Goal: Task Accomplishment & Management: Manage account settings

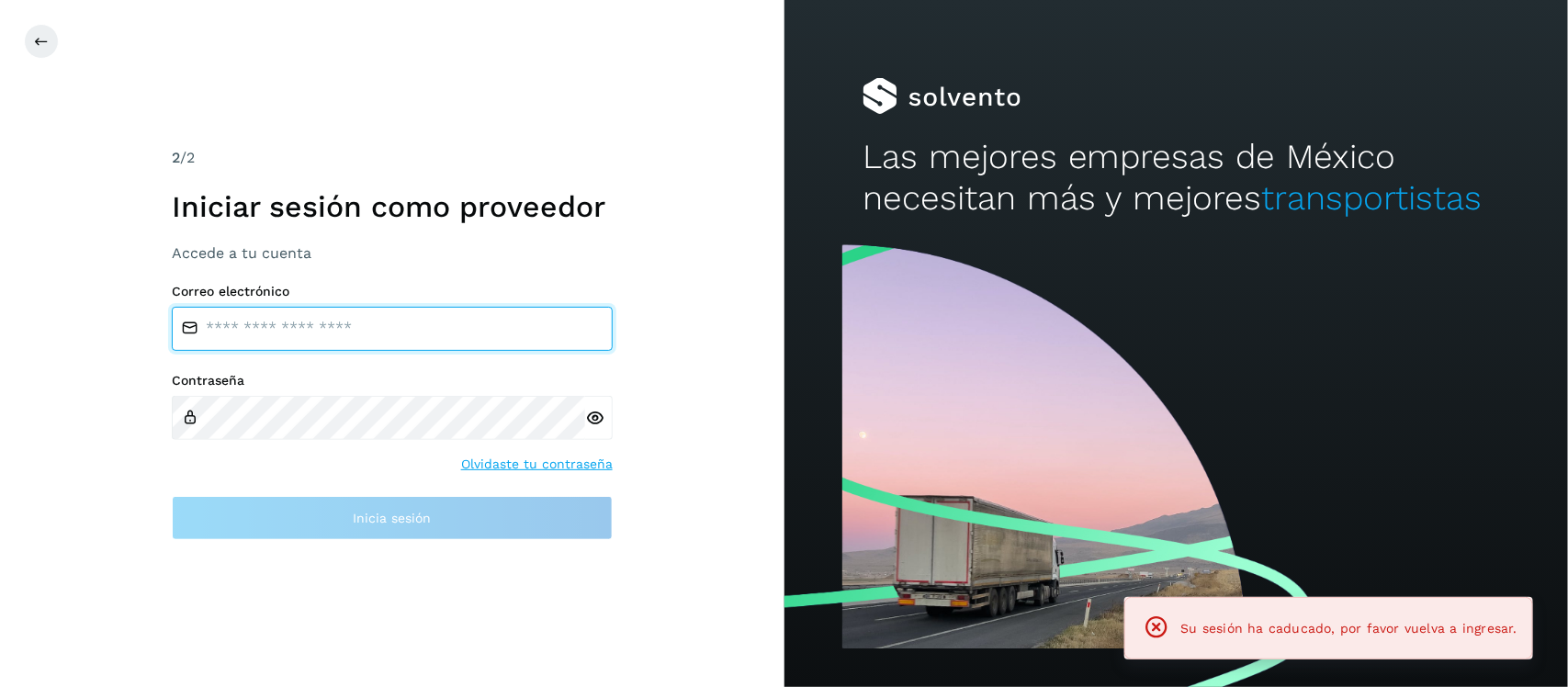
type input "**********"
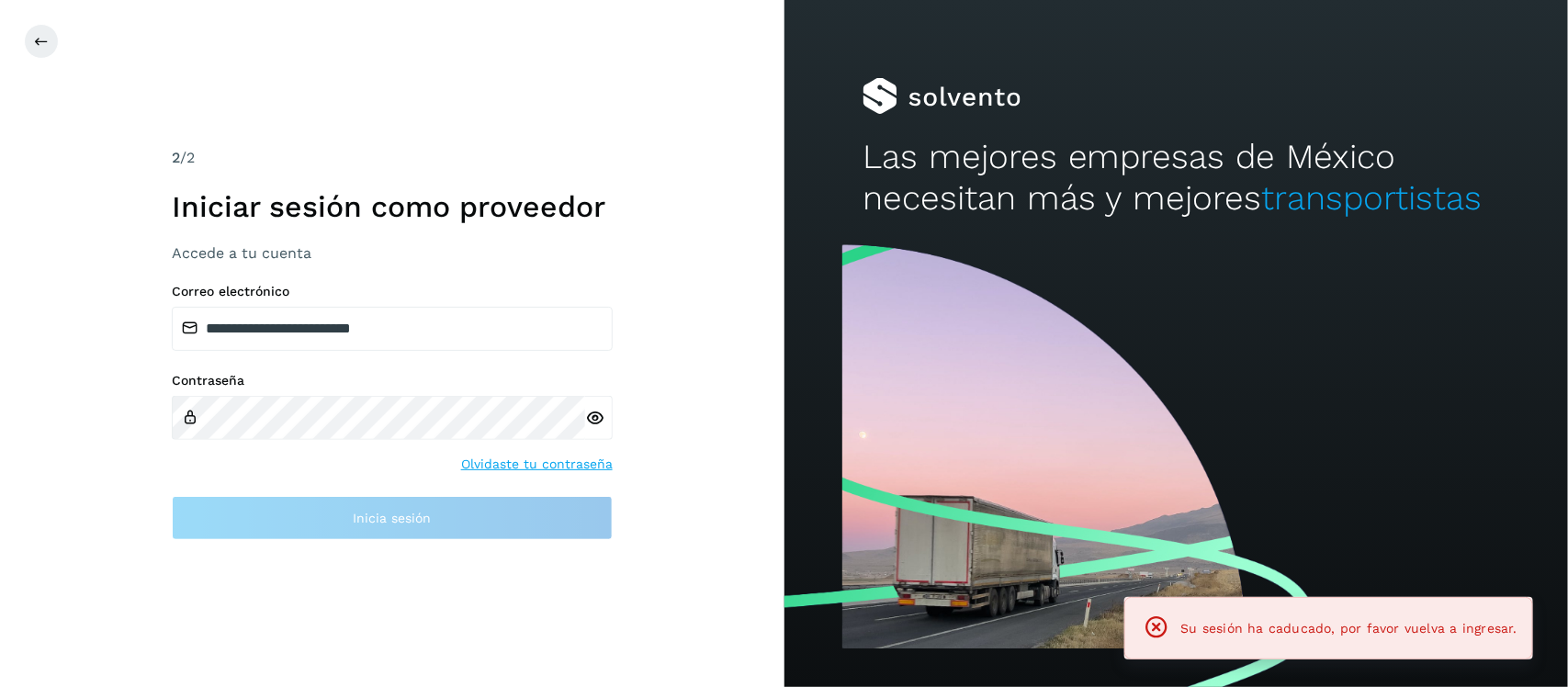
click at [593, 413] on icon at bounding box center [595, 419] width 19 height 19
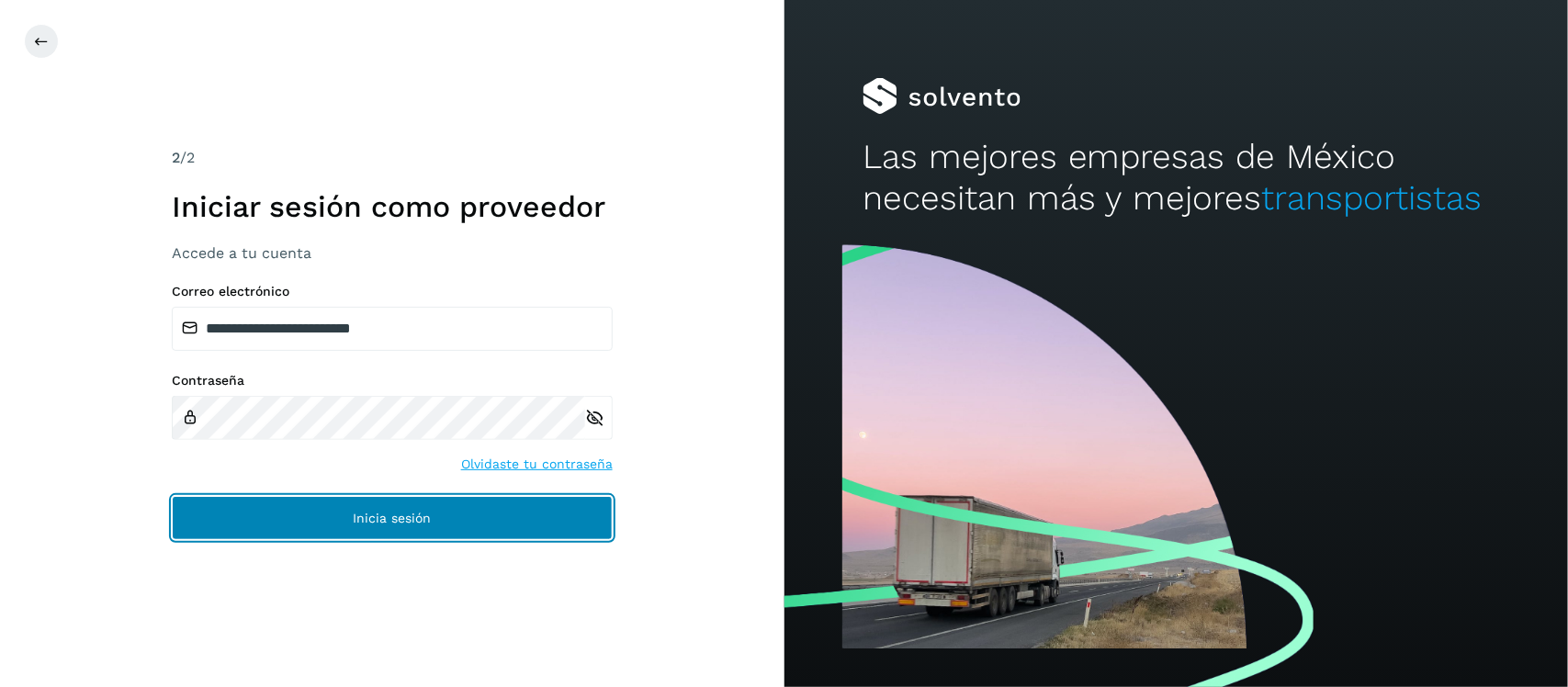
click at [395, 506] on button "Inicia sesión" at bounding box center [392, 517] width 441 height 44
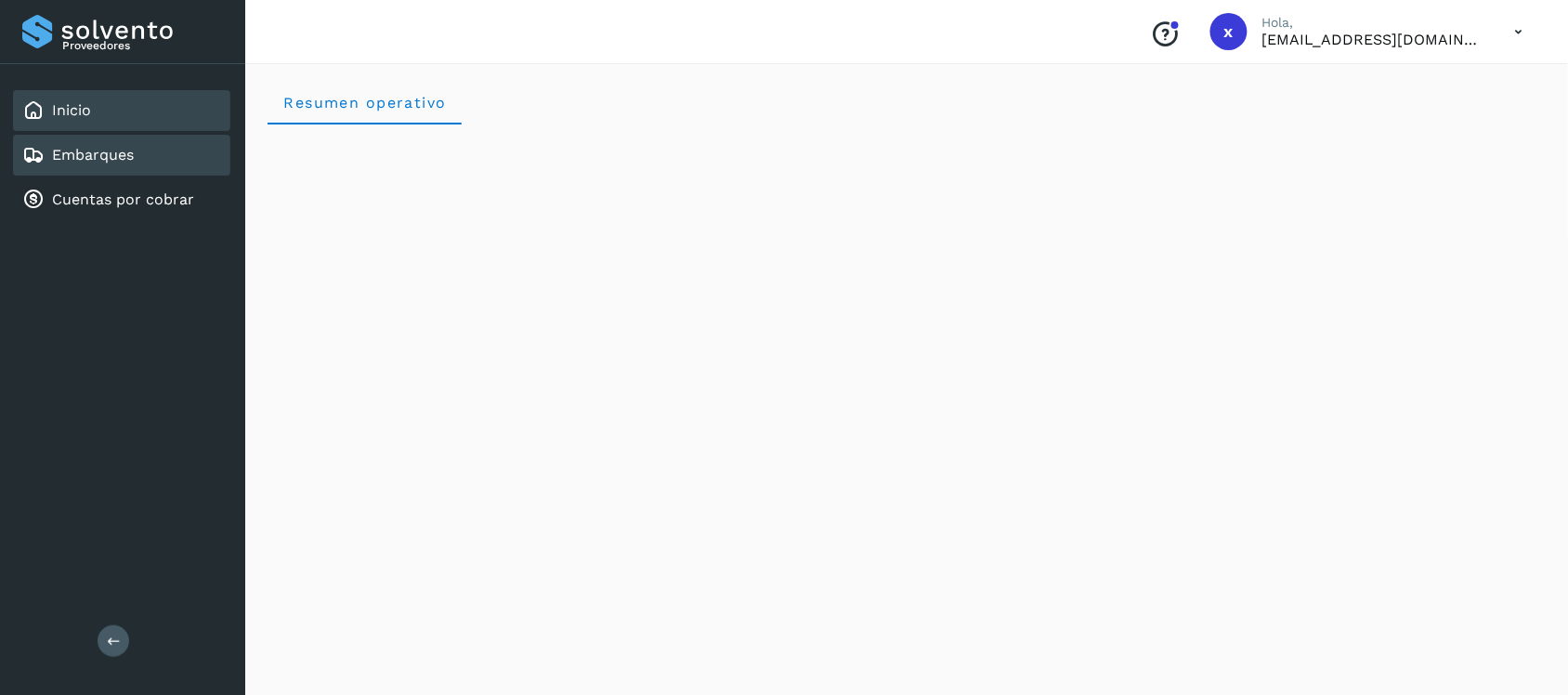
click at [104, 156] on link "Embarques" at bounding box center [93, 155] width 82 height 18
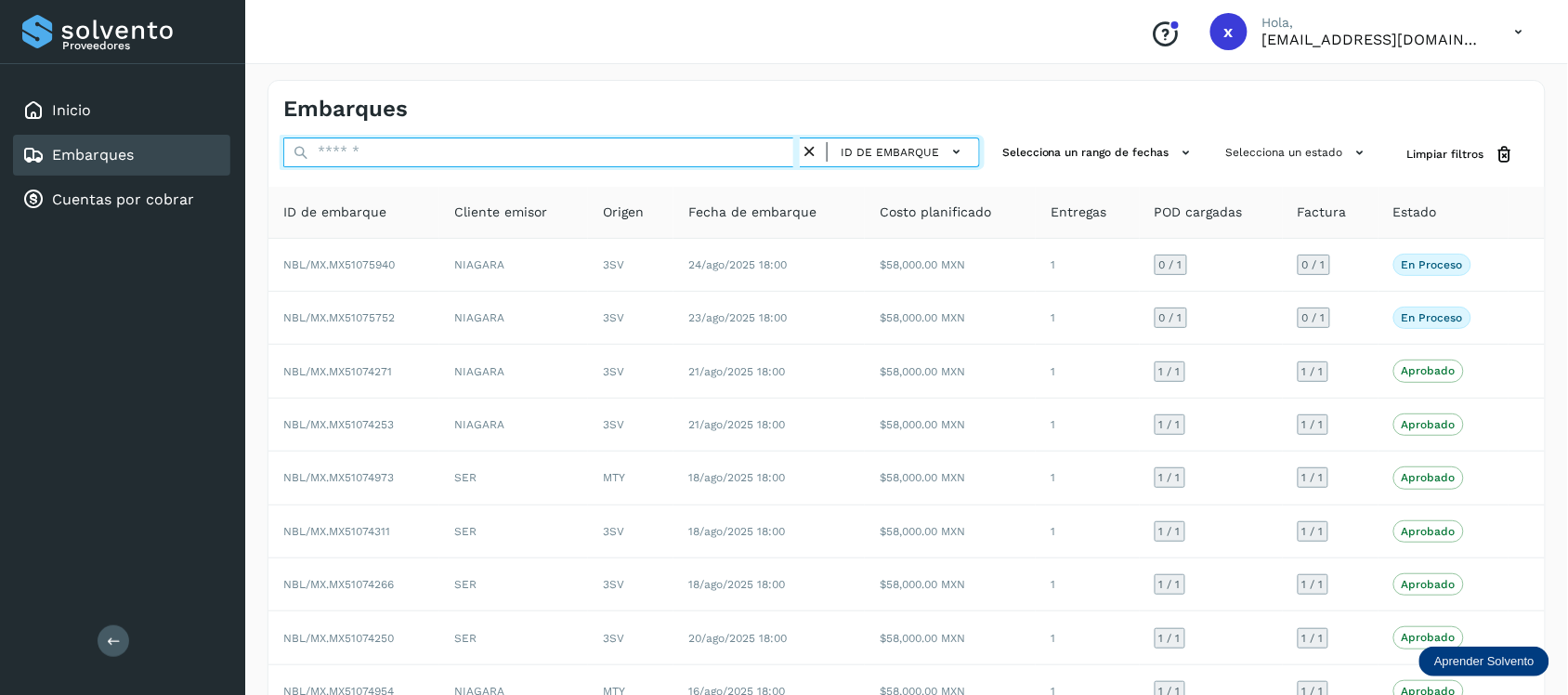
click at [381, 146] on input "text" at bounding box center [542, 153] width 516 height 30
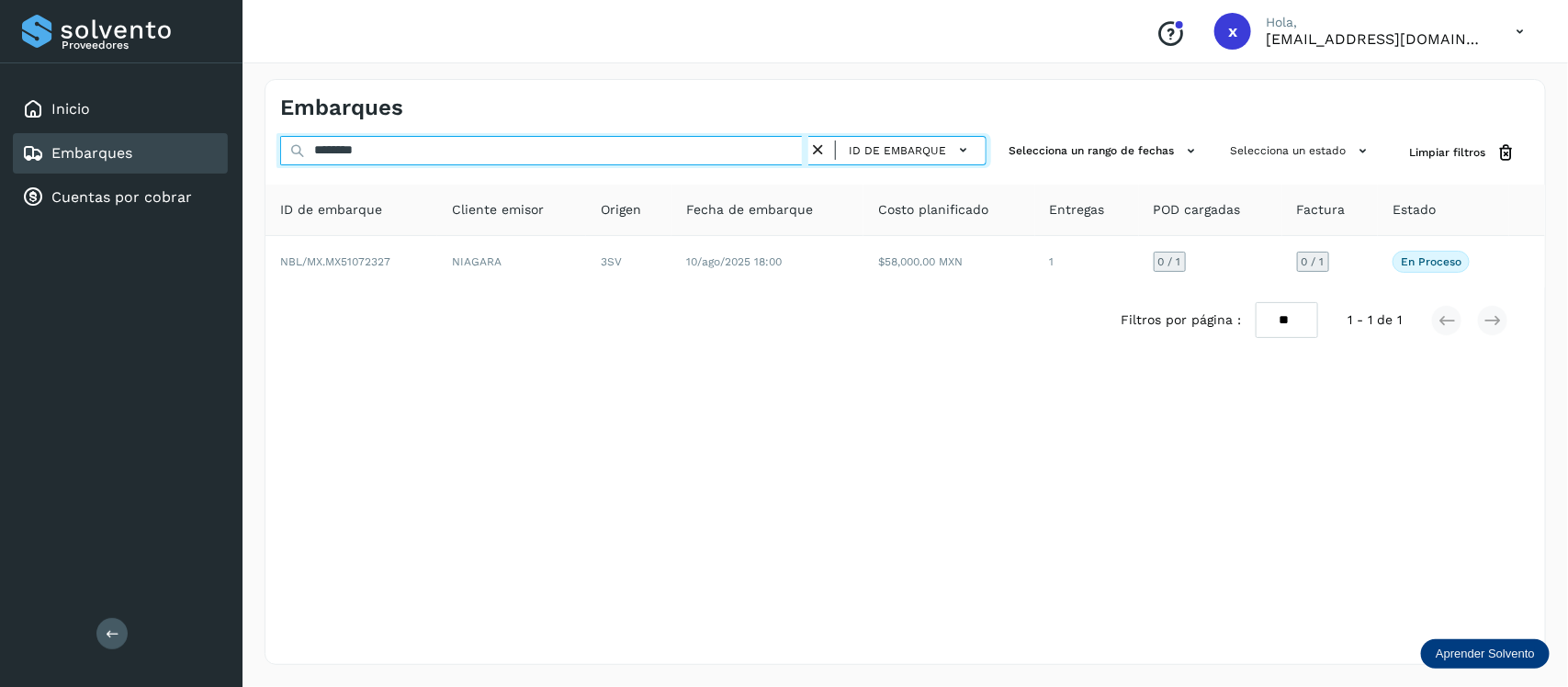
type input "********"
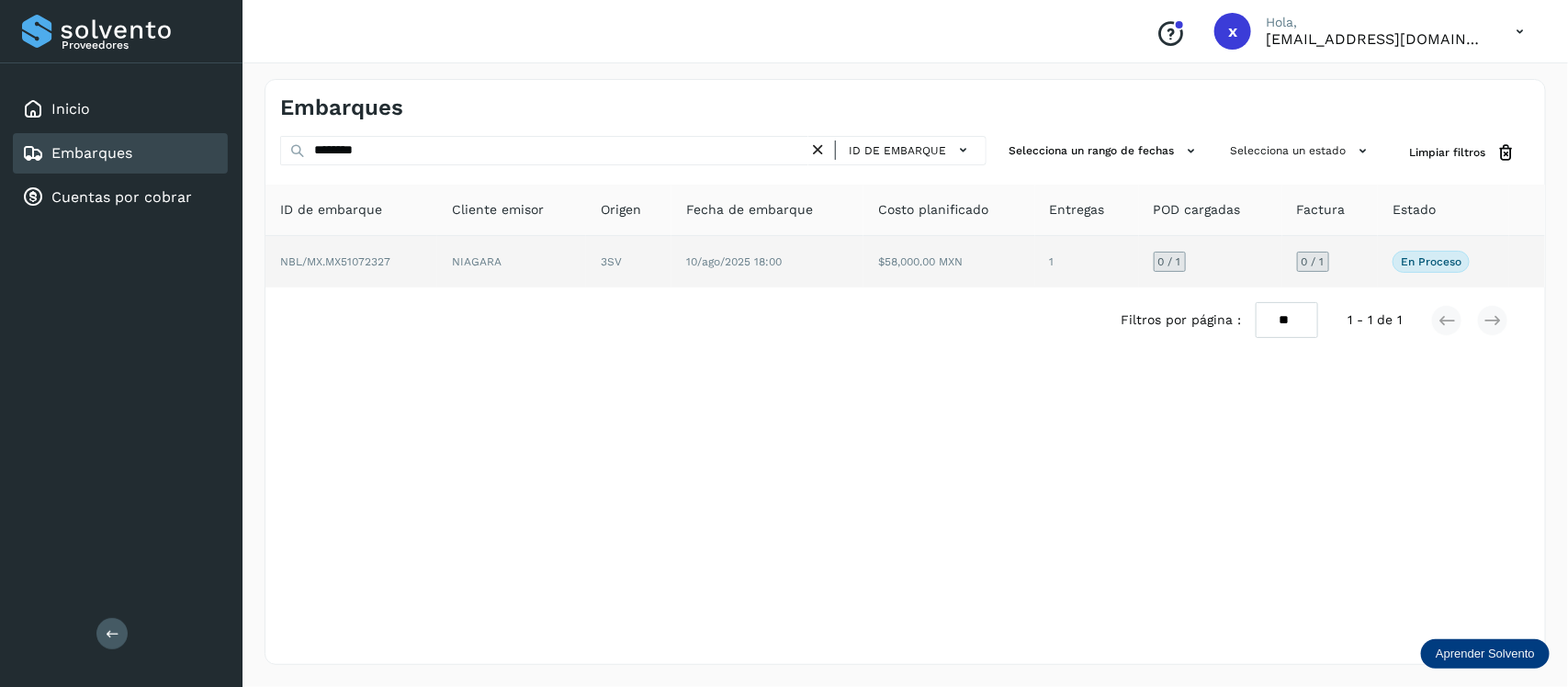
click at [363, 258] on span "NBL/MX.MX51072327" at bounding box center [335, 261] width 110 height 13
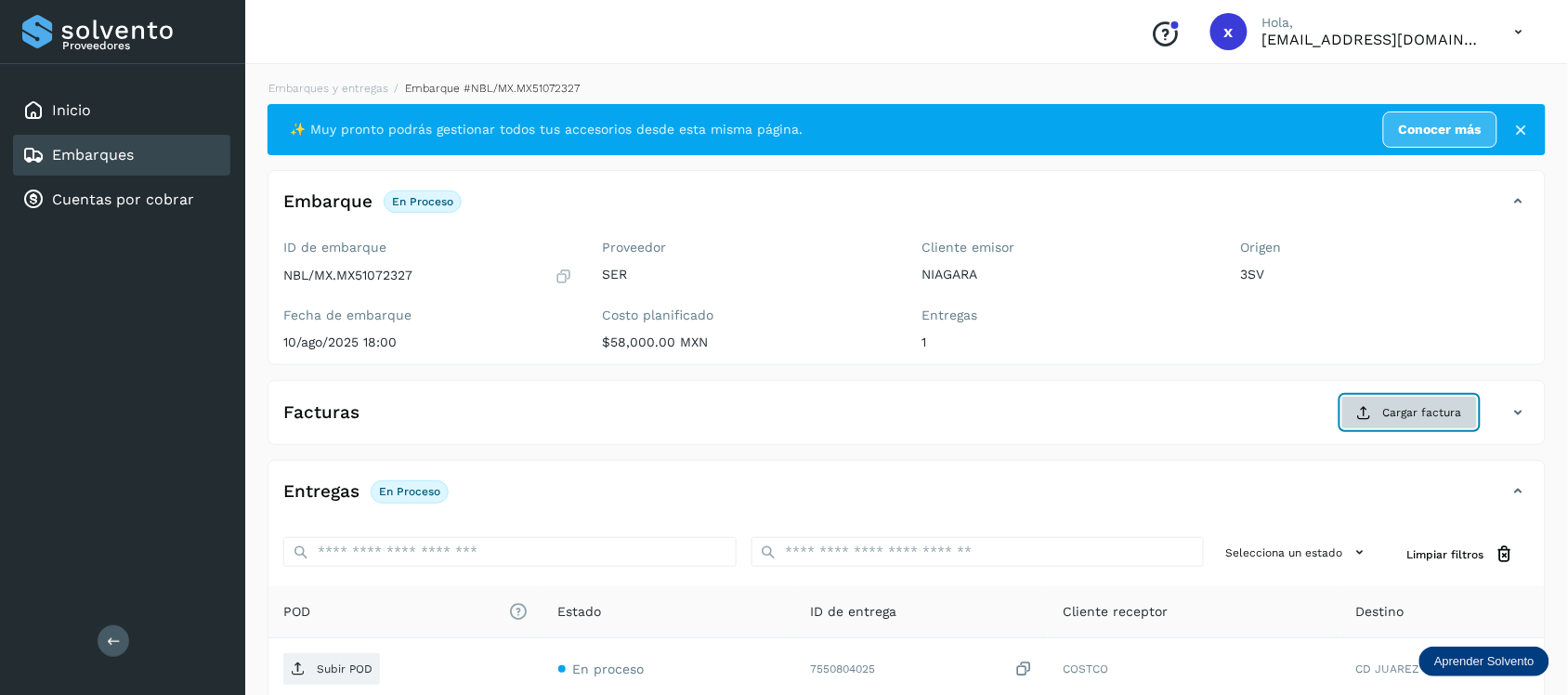
click at [1403, 415] on span "Cargar factura" at bounding box center [1423, 412] width 79 height 17
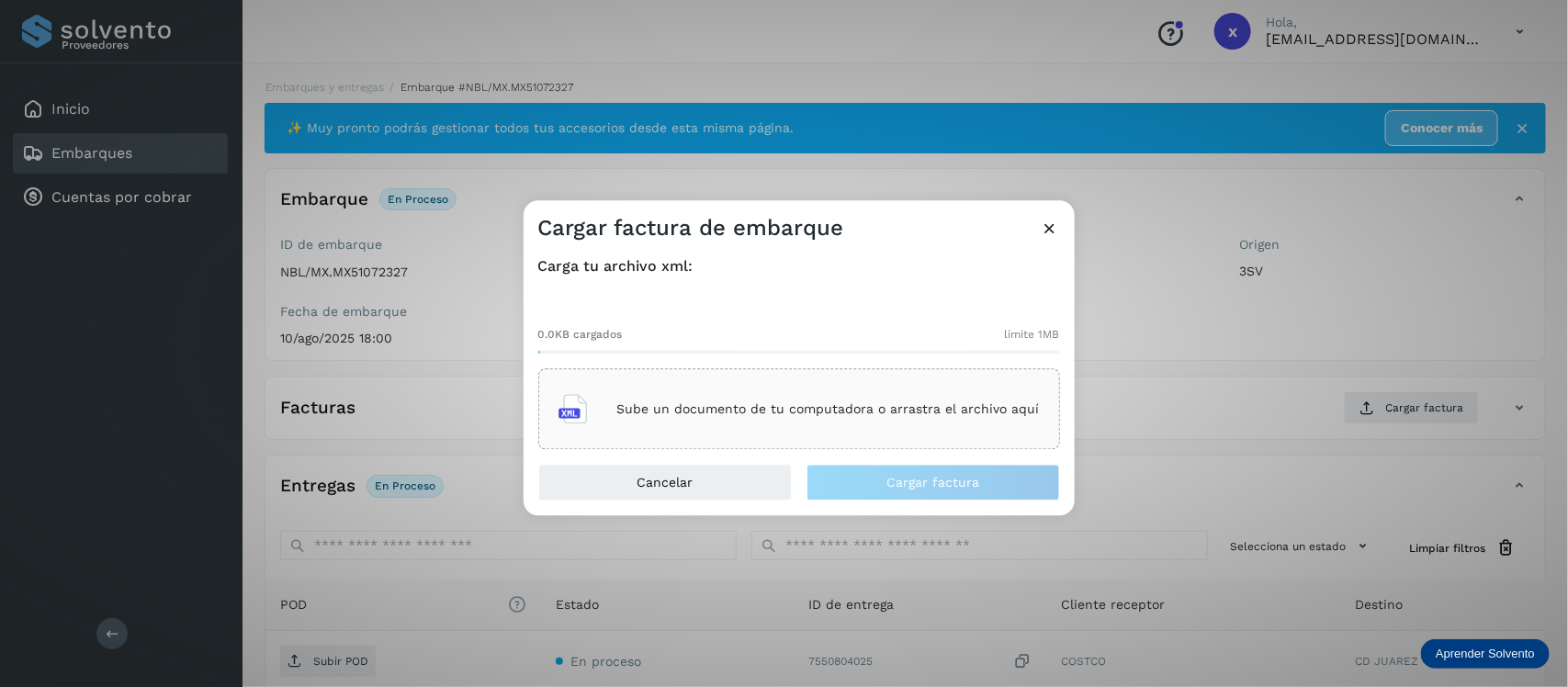
click at [748, 388] on div "Sube un documento de tu computadora o arrastra el archivo aquí" at bounding box center [799, 409] width 481 height 50
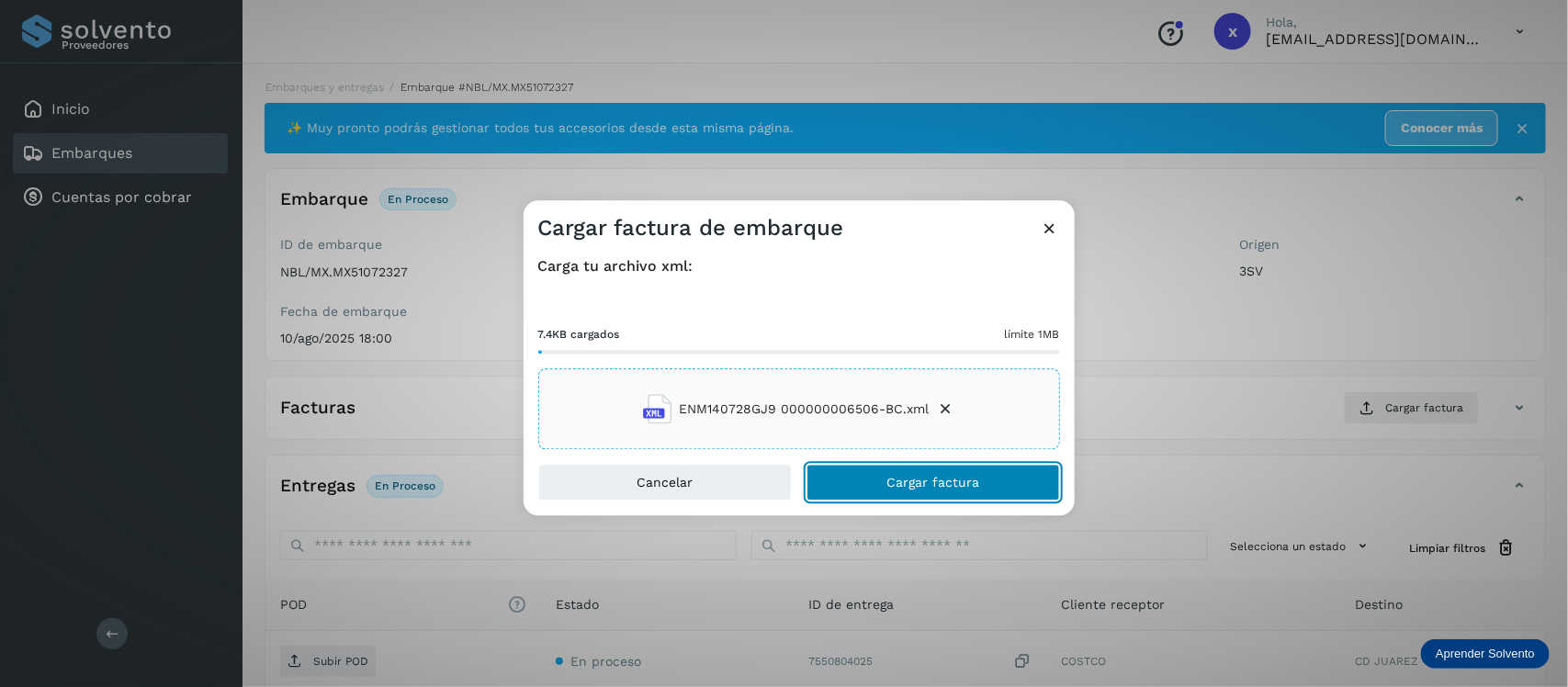
click at [967, 477] on span "Cargar factura" at bounding box center [933, 482] width 93 height 13
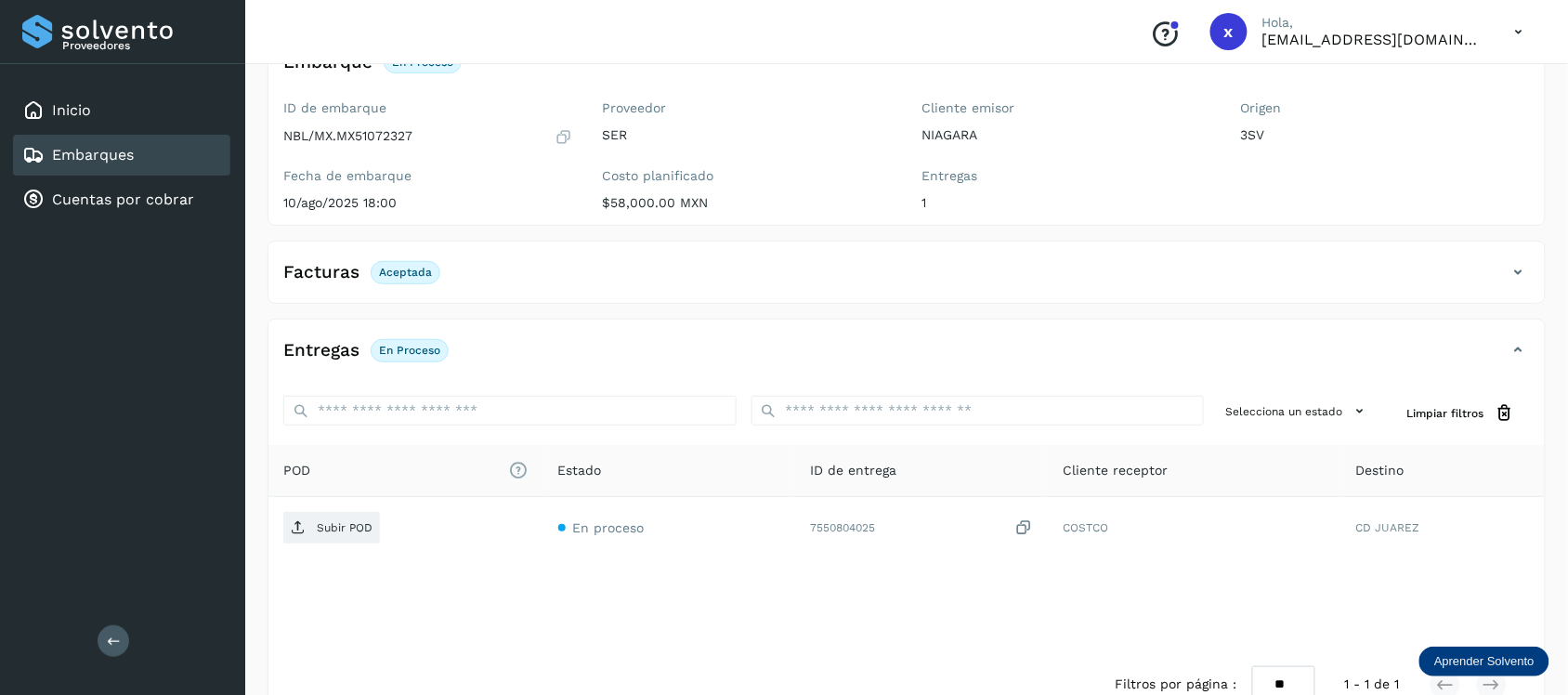
scroll to position [186, 0]
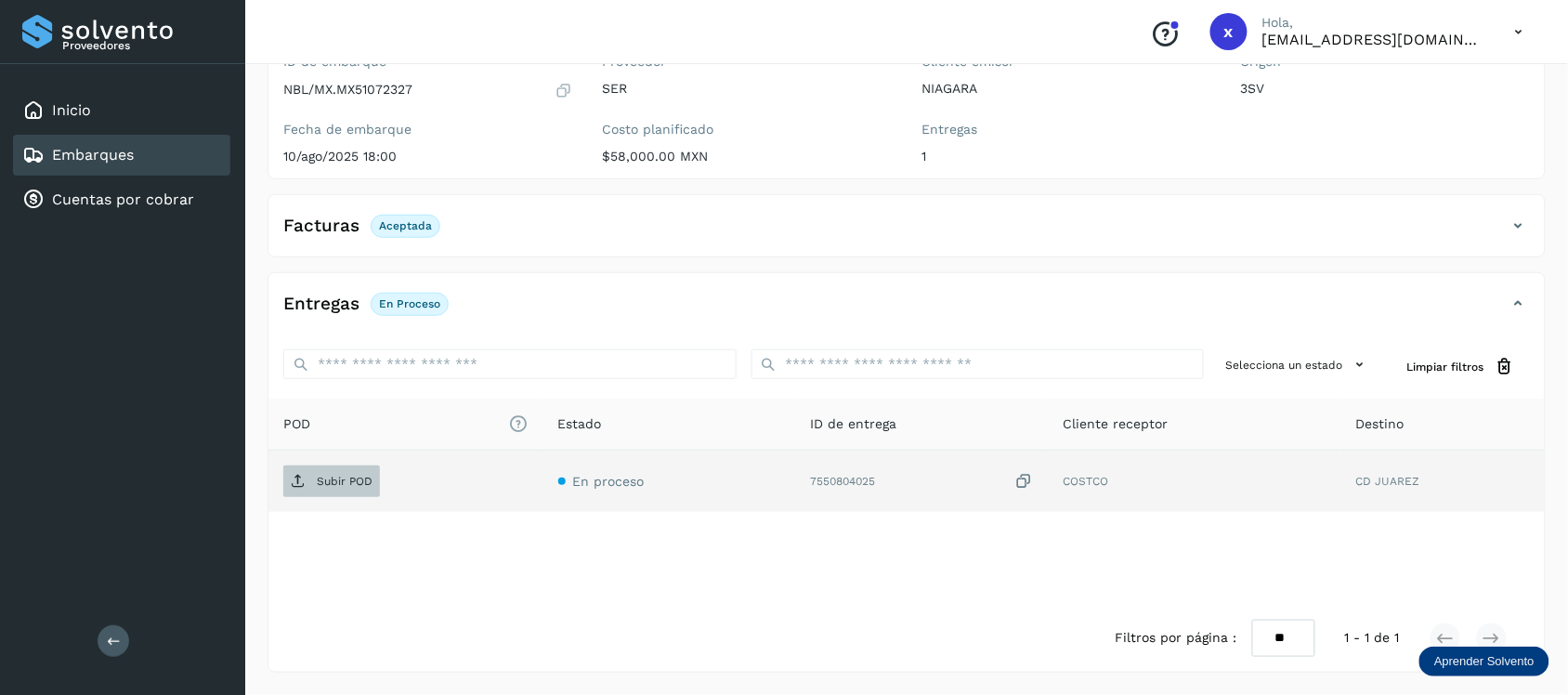
click at [344, 476] on p "Subir POD" at bounding box center [344, 481] width 56 height 13
